Goal: Information Seeking & Learning: Learn about a topic

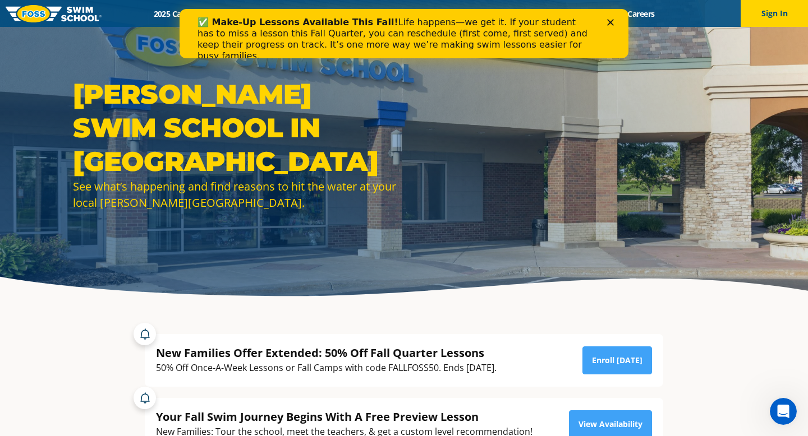
click at [610, 23] on polygon "Close" at bounding box center [610, 22] width 7 height 7
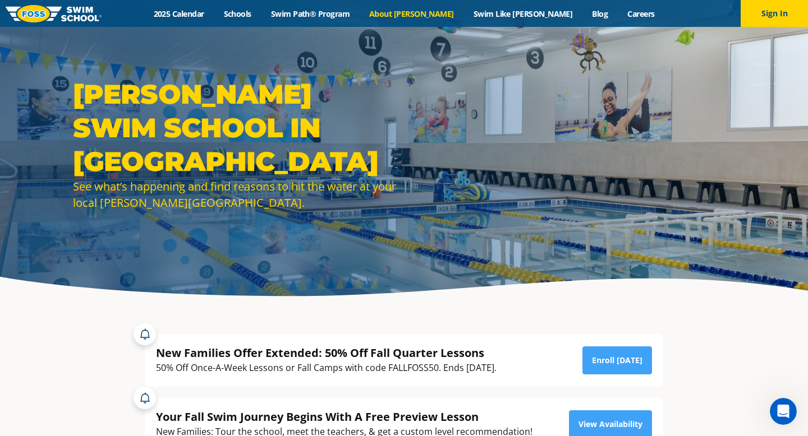
click at [430, 13] on link "About [PERSON_NAME]" at bounding box center [412, 13] width 104 height 11
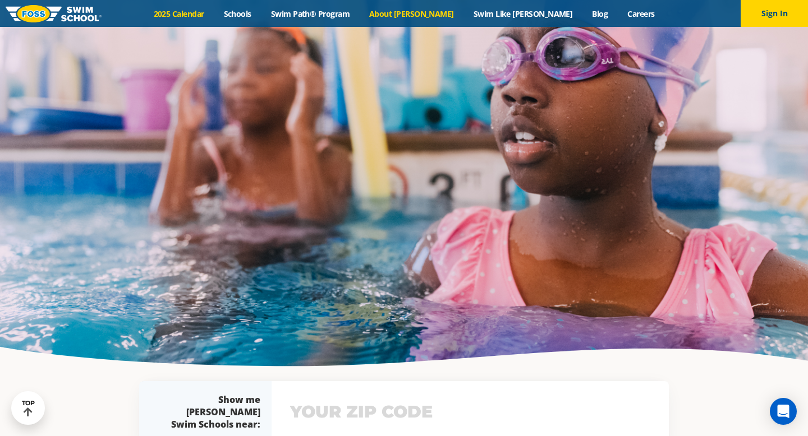
scroll to position [2262, 0]
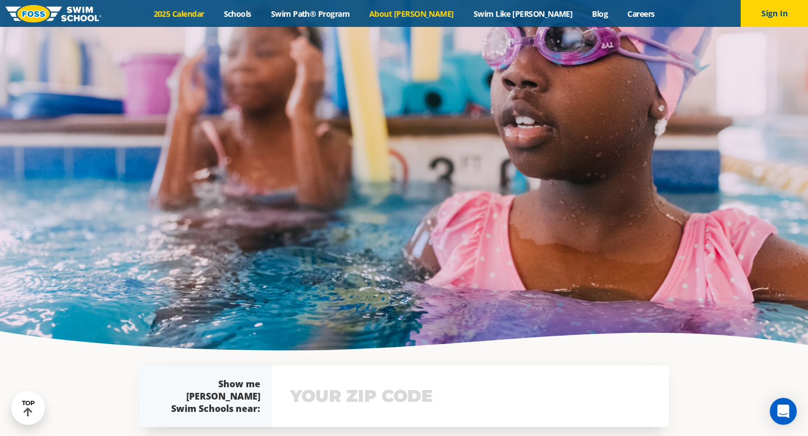
click at [214, 13] on link "2025 Calendar" at bounding box center [179, 13] width 70 height 11
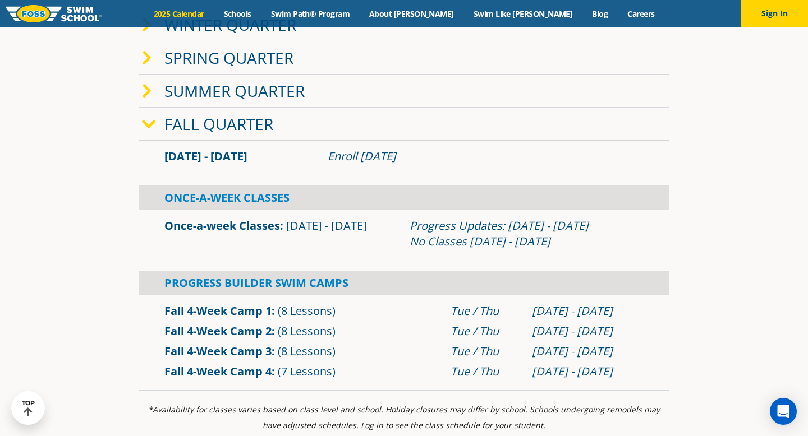
scroll to position [303, 0]
click at [333, 344] on span "(8 Lessons)" at bounding box center [307, 351] width 58 height 15
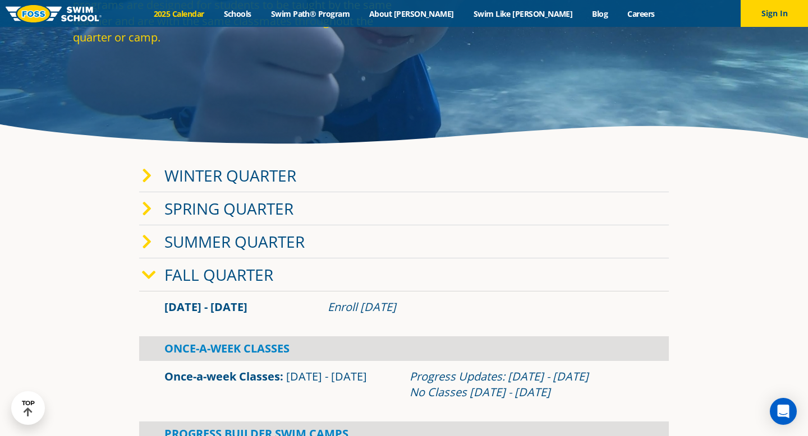
scroll to position [147, 0]
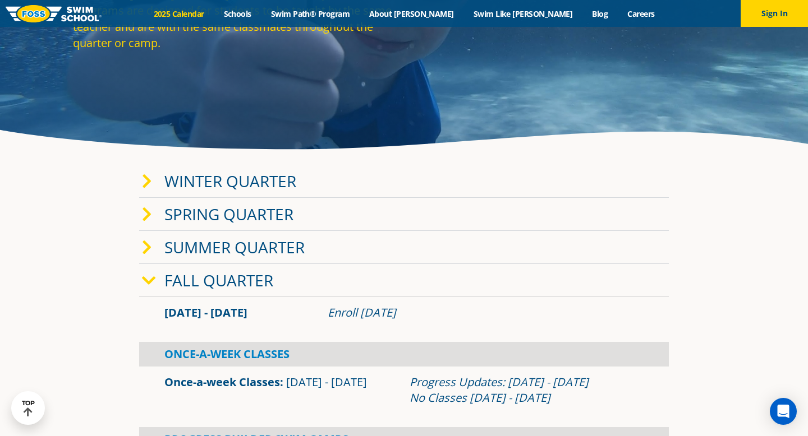
click at [187, 185] on link "Winter Quarter" at bounding box center [230, 180] width 132 height 21
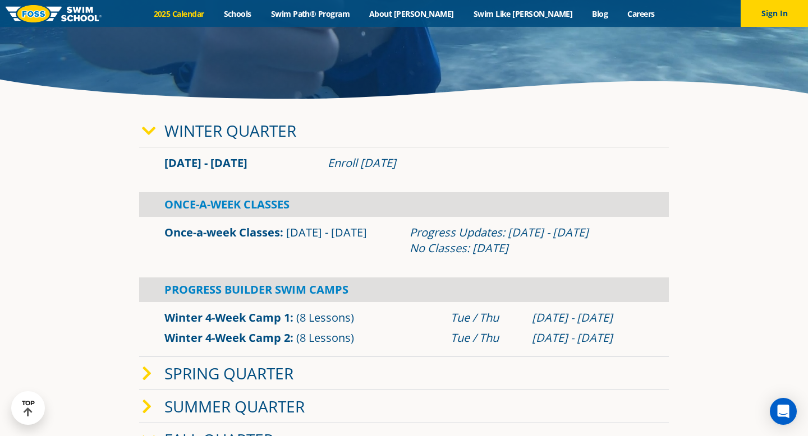
scroll to position [192, 0]
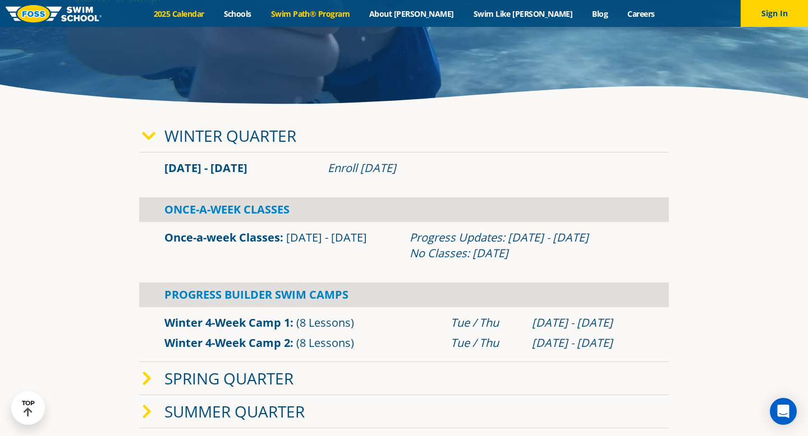
click at [320, 14] on link "Swim Path® Program" at bounding box center [310, 13] width 98 height 11
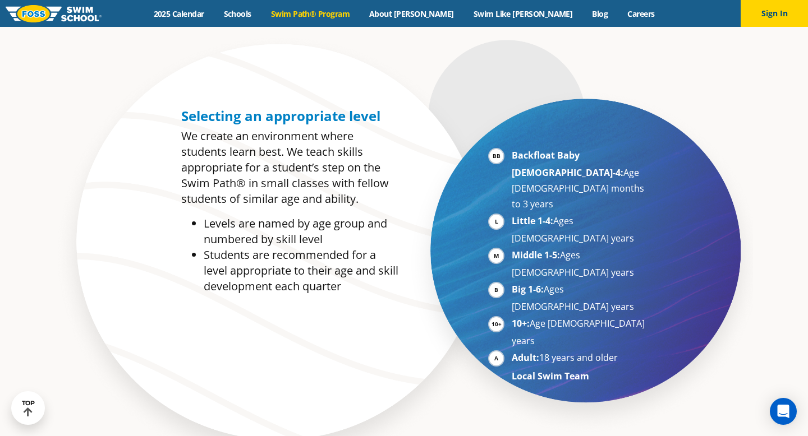
scroll to position [546, 0]
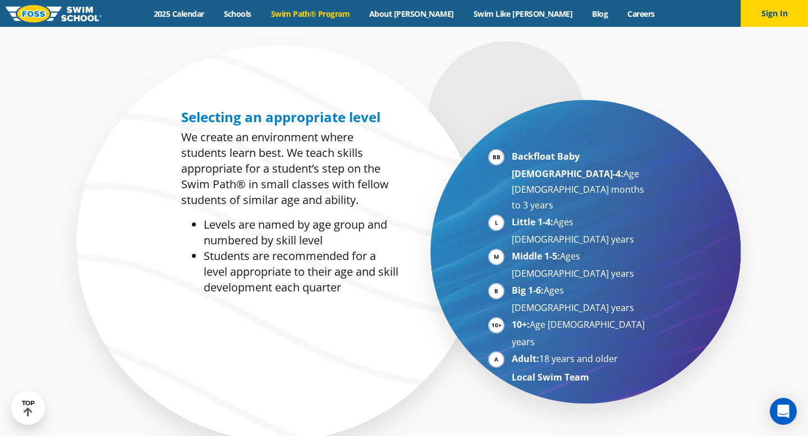
click at [511, 156] on li "Backfloat Baby 1-4: Age 6 months to 3 years" at bounding box center [579, 181] width 137 height 64
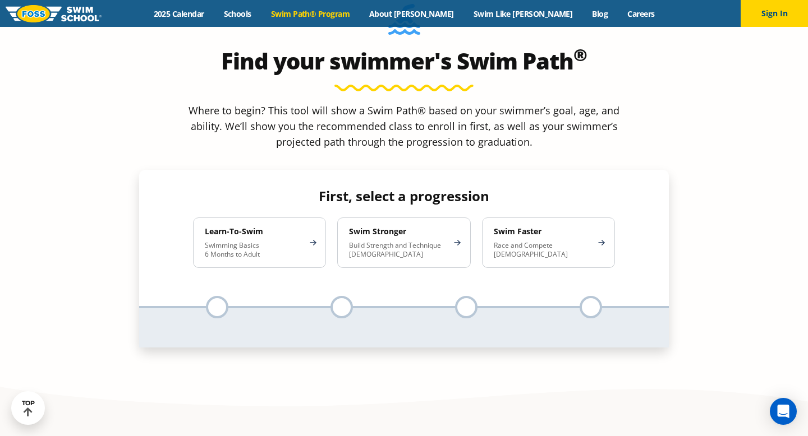
scroll to position [1063, 0]
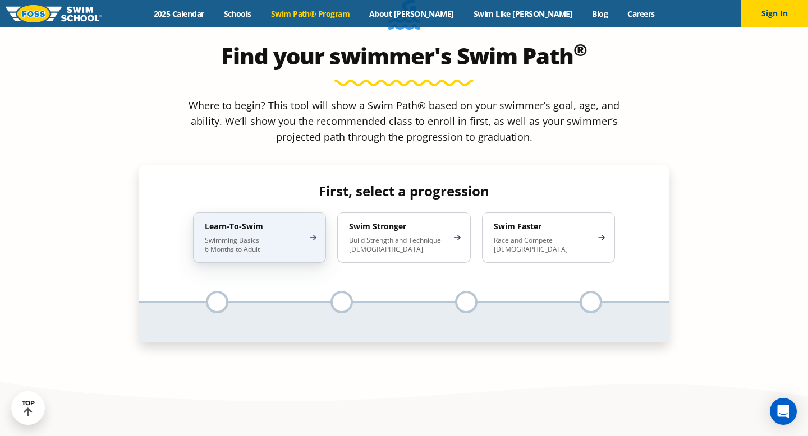
click at [303, 236] on p "Swimming Basics 6 Months to Adult" at bounding box center [254, 245] width 98 height 18
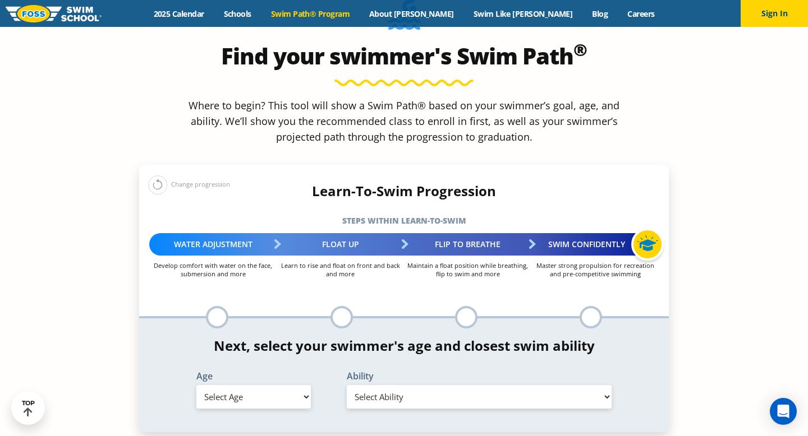
click at [287, 328] on div "*In this class, your swimmer will focus on multiple steps within the progressio…" at bounding box center [403, 376] width 529 height 114
click at [291, 385] on select "Select Age 6 months - 1 year 1 year 2 years 3 years 4 years 5 years 6 years 7 y…" at bounding box center [253, 397] width 114 height 24
select select "6-months---1-year"
click at [196, 385] on select "Select Age 6 months - 1 year 1 year 2 years 3 years 4 years 5 years 6 years 7 y…" at bounding box center [253, 397] width 114 height 24
click at [372, 385] on select "Select Ability First in-water experience Comfortable with water poured over the…" at bounding box center [479, 397] width 265 height 24
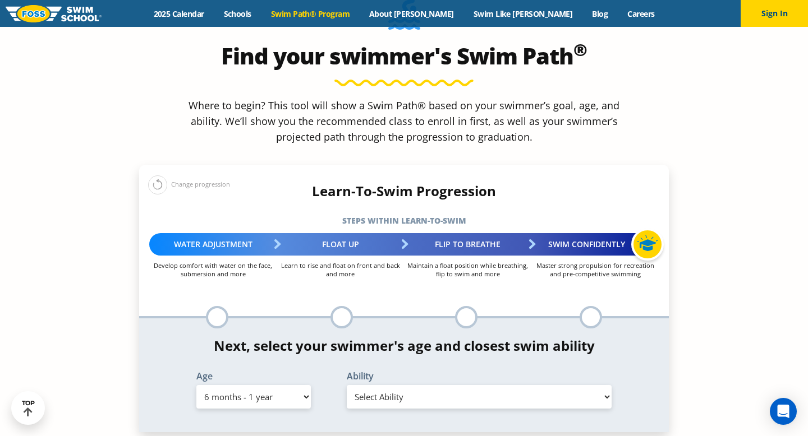
select select "6-months---1-year-comfortable-with-water-poured-over-their-head-but-not-eyes-or…"
click at [347, 385] on select "Select Ability First in-water experience Comfortable with water poured over the…" at bounding box center [479, 397] width 265 height 24
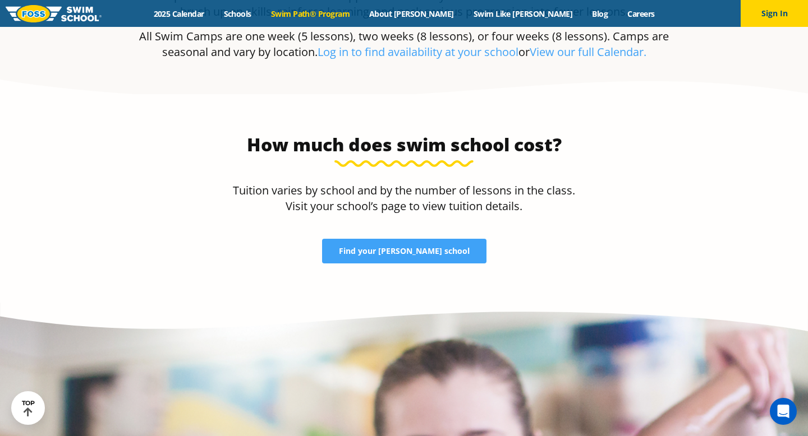
scroll to position [2597, 0]
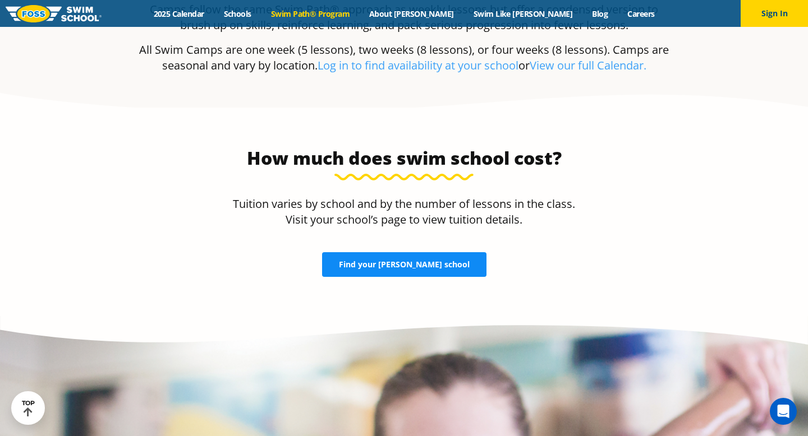
click at [413, 261] on span "Find your FOSS school" at bounding box center [404, 265] width 131 height 8
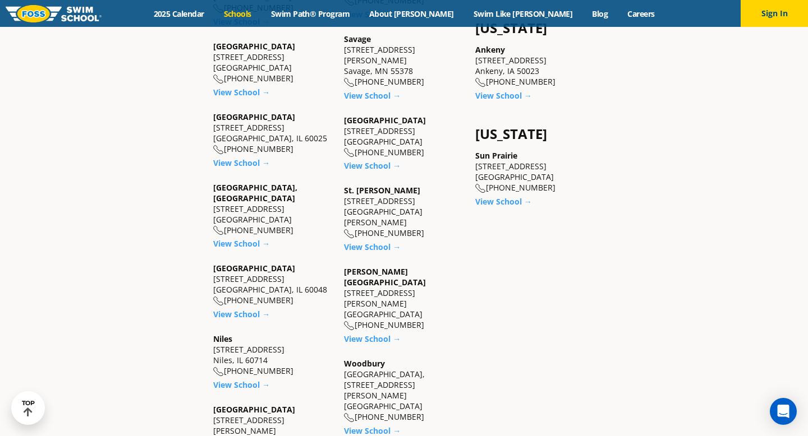
scroll to position [937, 0]
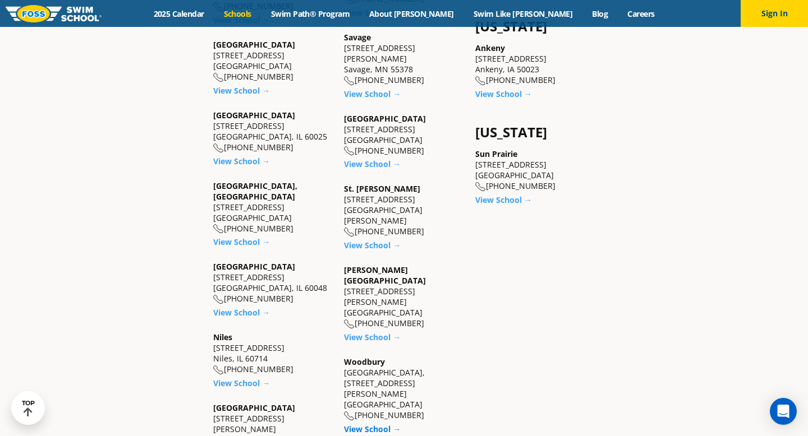
click at [381, 424] on link "View School →" at bounding box center [372, 429] width 57 height 11
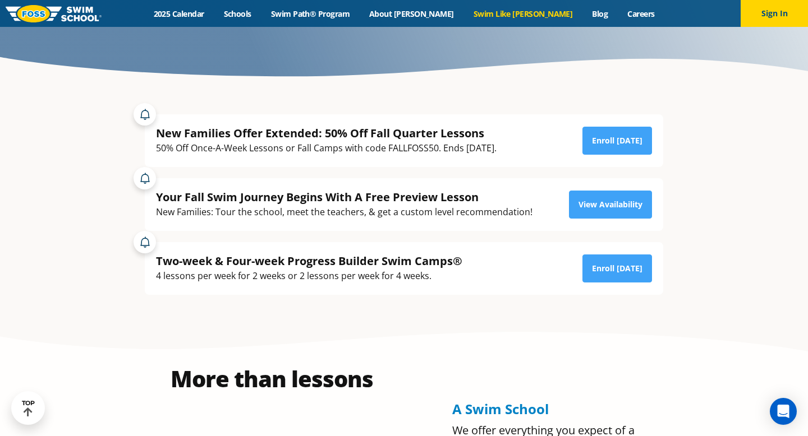
scroll to position [187, 0]
